Goal: Navigation & Orientation: Find specific page/section

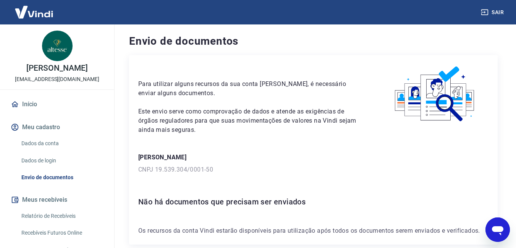
click at [31, 105] on link "Início" at bounding box center [57, 104] width 96 height 17
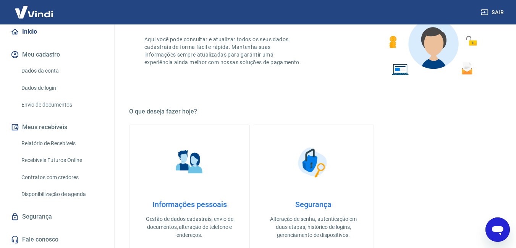
scroll to position [143, 0]
